Goal: Use online tool/utility: Utilize a website feature to perform a specific function

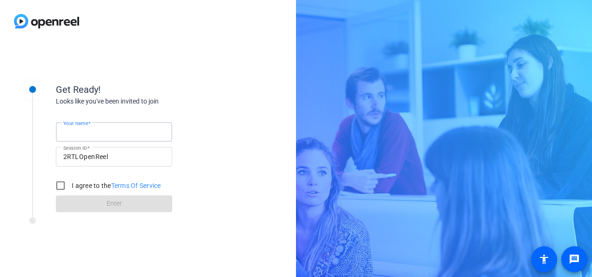
click at [109, 130] on input "Your name" at bounding box center [114, 131] width 102 height 11
type input "[PERSON_NAME]"
click at [65, 185] on input "I agree to the Terms Of Service" at bounding box center [60, 185] width 19 height 19
checkbox input "true"
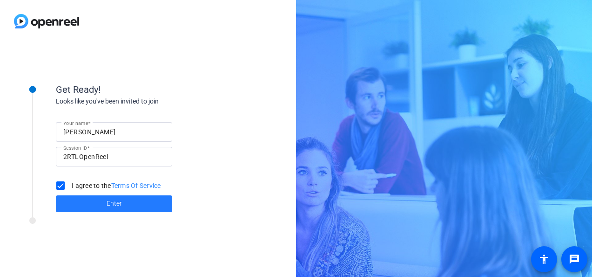
click at [126, 204] on span at bounding box center [114, 203] width 116 height 22
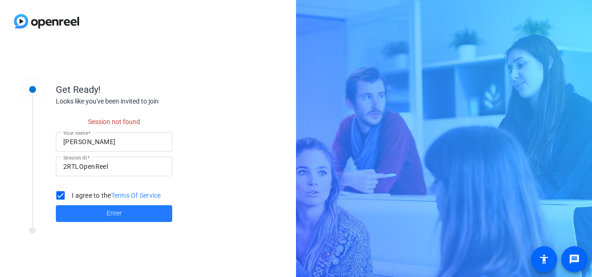
click at [121, 217] on span "Enter" at bounding box center [114, 213] width 15 height 10
click at [132, 211] on span at bounding box center [114, 213] width 116 height 22
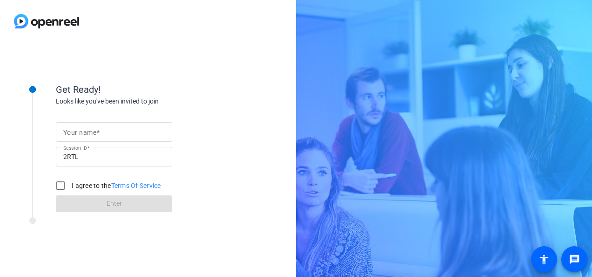
click at [97, 135] on span at bounding box center [97, 132] width 3 height 7
click at [97, 135] on input "Your name" at bounding box center [114, 131] width 102 height 11
type input "[PERSON_NAME]"
click at [61, 186] on input "I agree to the Terms Of Service" at bounding box center [60, 185] width 19 height 19
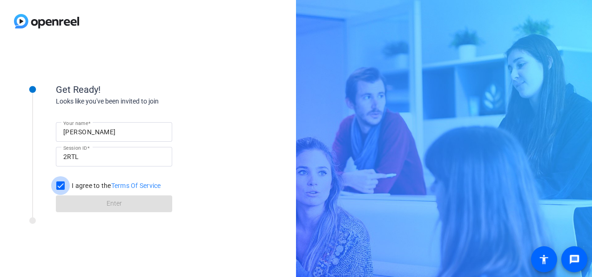
checkbox input "true"
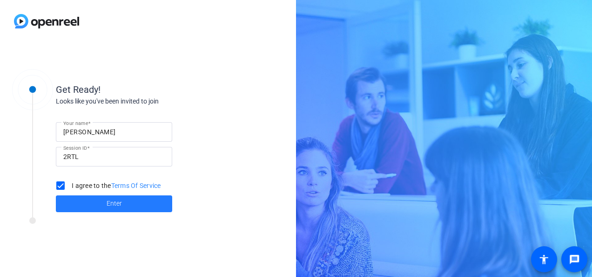
click at [95, 204] on span at bounding box center [114, 203] width 116 height 22
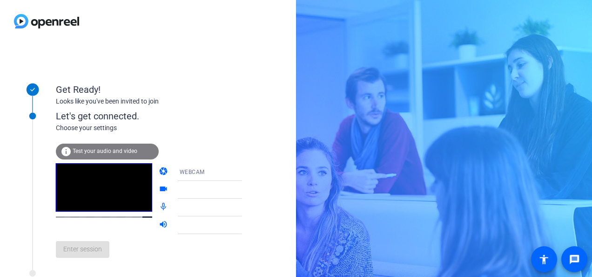
click at [246, 170] on icon at bounding box center [251, 171] width 11 height 11
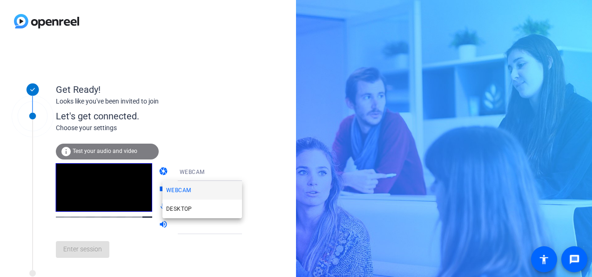
click at [201, 190] on mat-option "WEBCAM" at bounding box center [203, 190] width 80 height 19
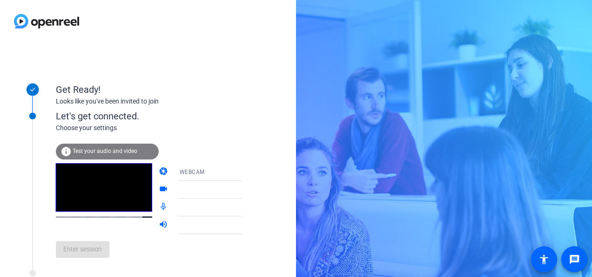
click at [249, 190] on icon at bounding box center [251, 190] width 5 height 2
click at [246, 190] on icon at bounding box center [251, 189] width 11 height 11
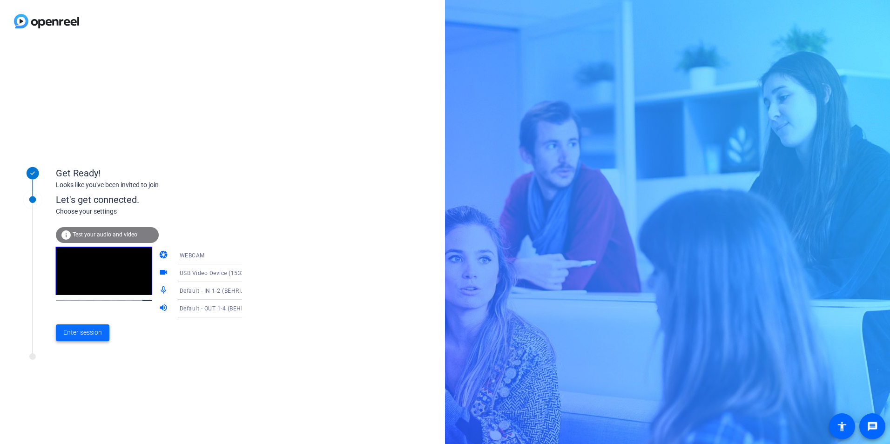
click at [89, 276] on span "Enter session" at bounding box center [82, 333] width 39 height 10
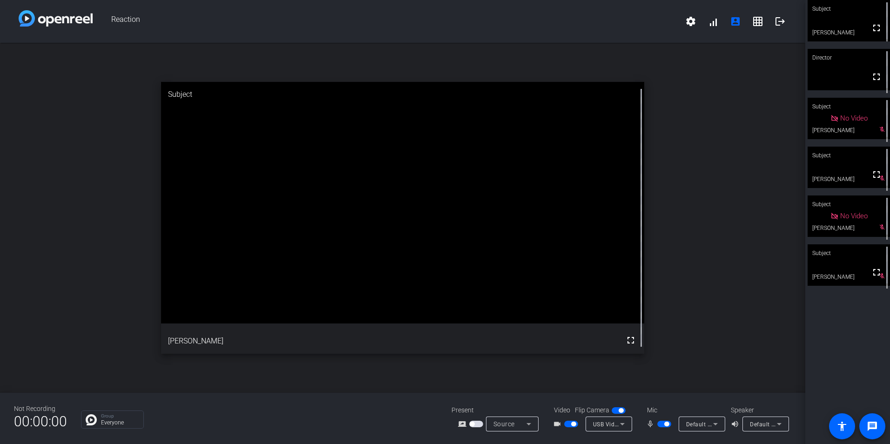
click at [573, 276] on span "button" at bounding box center [573, 424] width 5 height 5
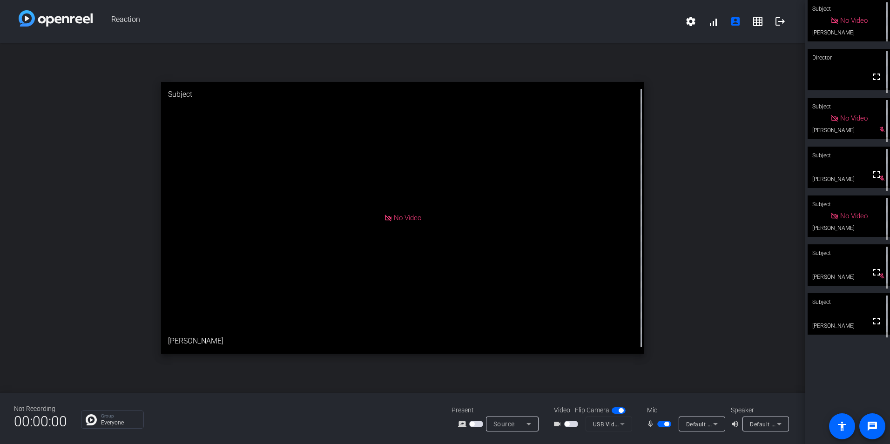
click at [573, 276] on span "button" at bounding box center [571, 424] width 14 height 7
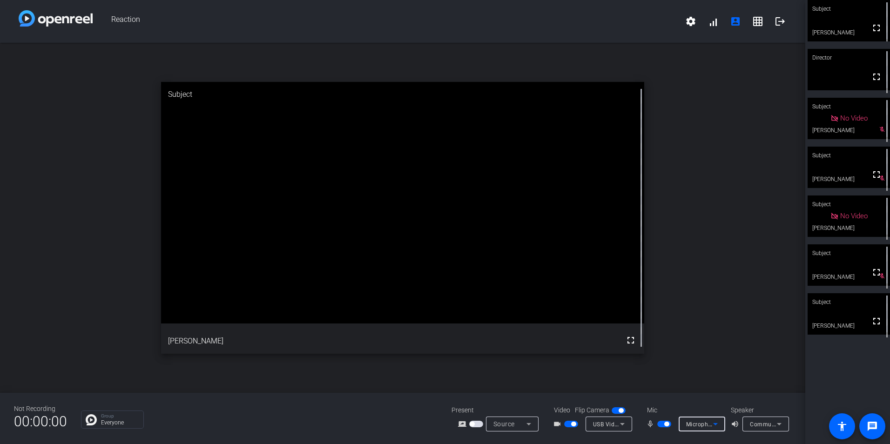
click at [592, 276] on icon at bounding box center [715, 424] width 5 height 2
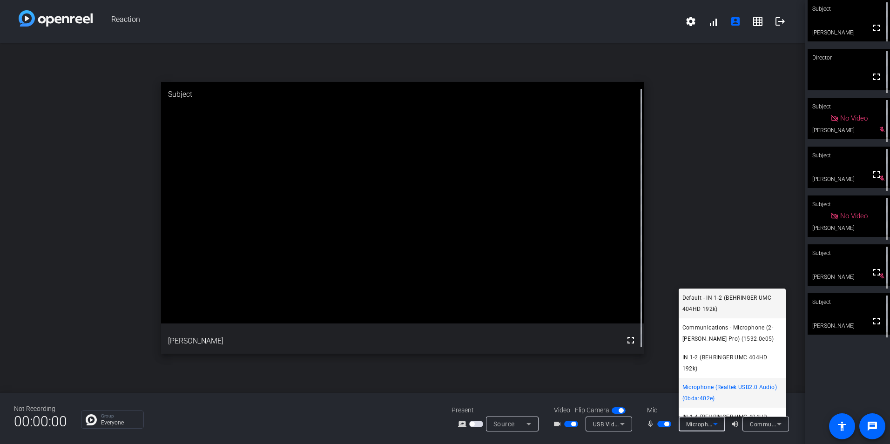
click at [592, 276] on span "Default - IN 1-2 (BEHRINGER UMC 404HD 192k)" at bounding box center [733, 303] width 100 height 22
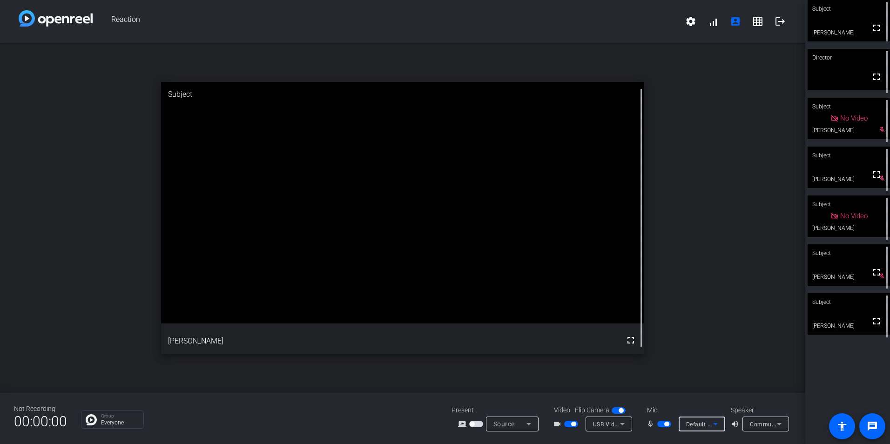
click at [592, 276] on icon at bounding box center [779, 424] width 11 height 11
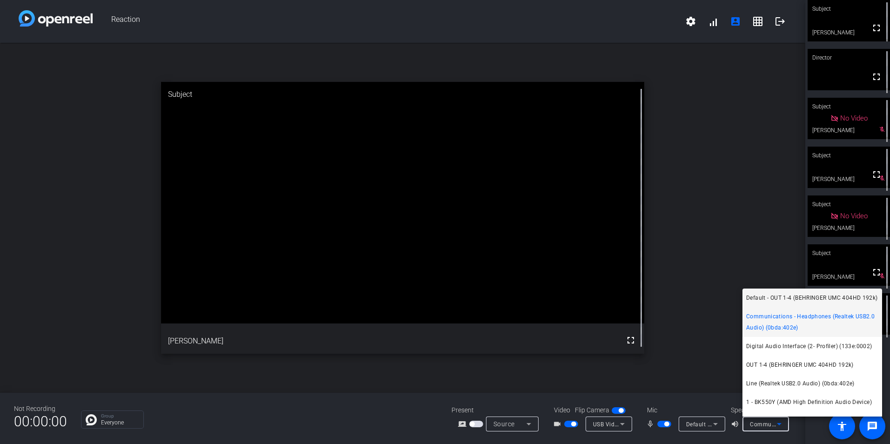
click at [592, 276] on span "Default - OUT 1-4 (BEHRINGER UMC 404HD 192k)" at bounding box center [813, 297] width 132 height 11
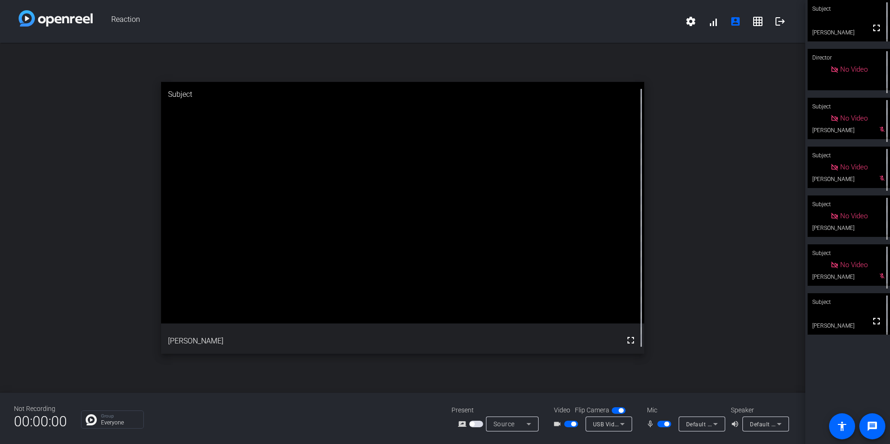
click at [718, 423] on icon at bounding box center [715, 424] width 11 height 11
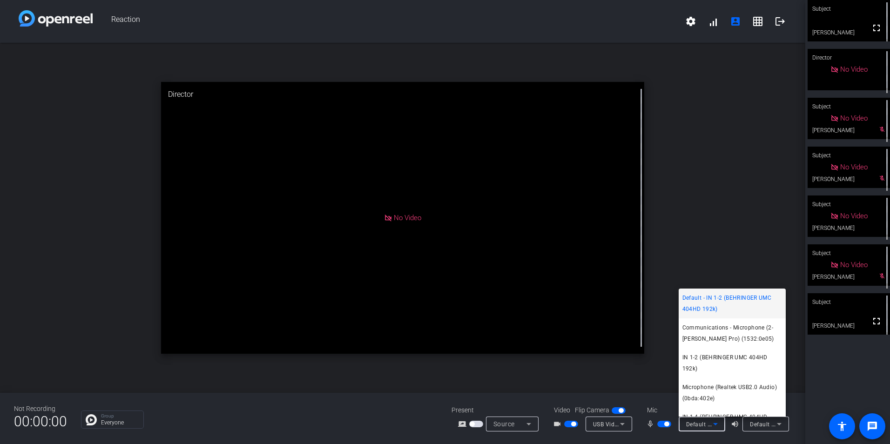
click at [718, 423] on div at bounding box center [445, 222] width 890 height 444
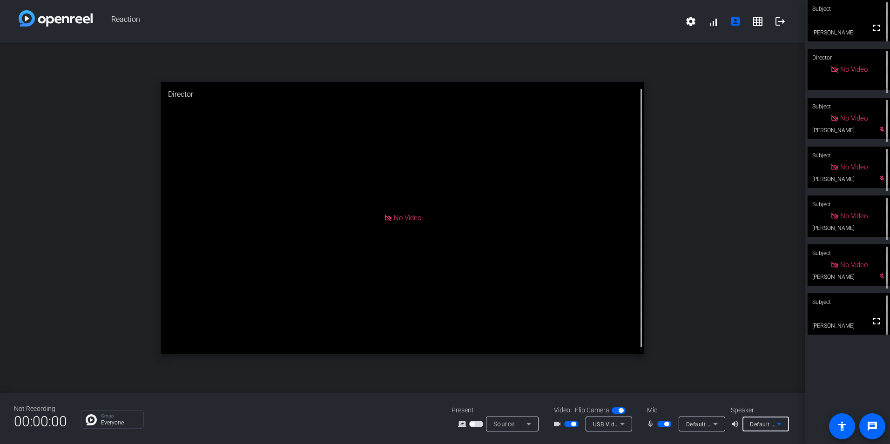
click at [782, 427] on icon at bounding box center [779, 424] width 11 height 11
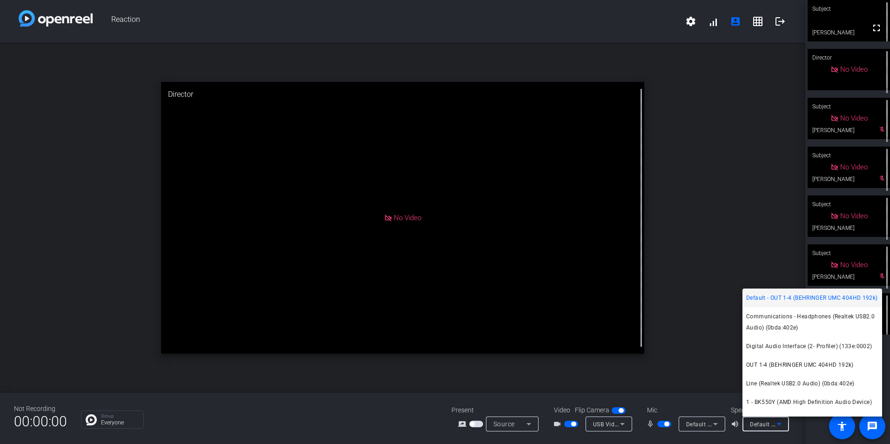
click at [782, 427] on div at bounding box center [445, 222] width 890 height 444
